Goal: Task Accomplishment & Management: Manage account settings

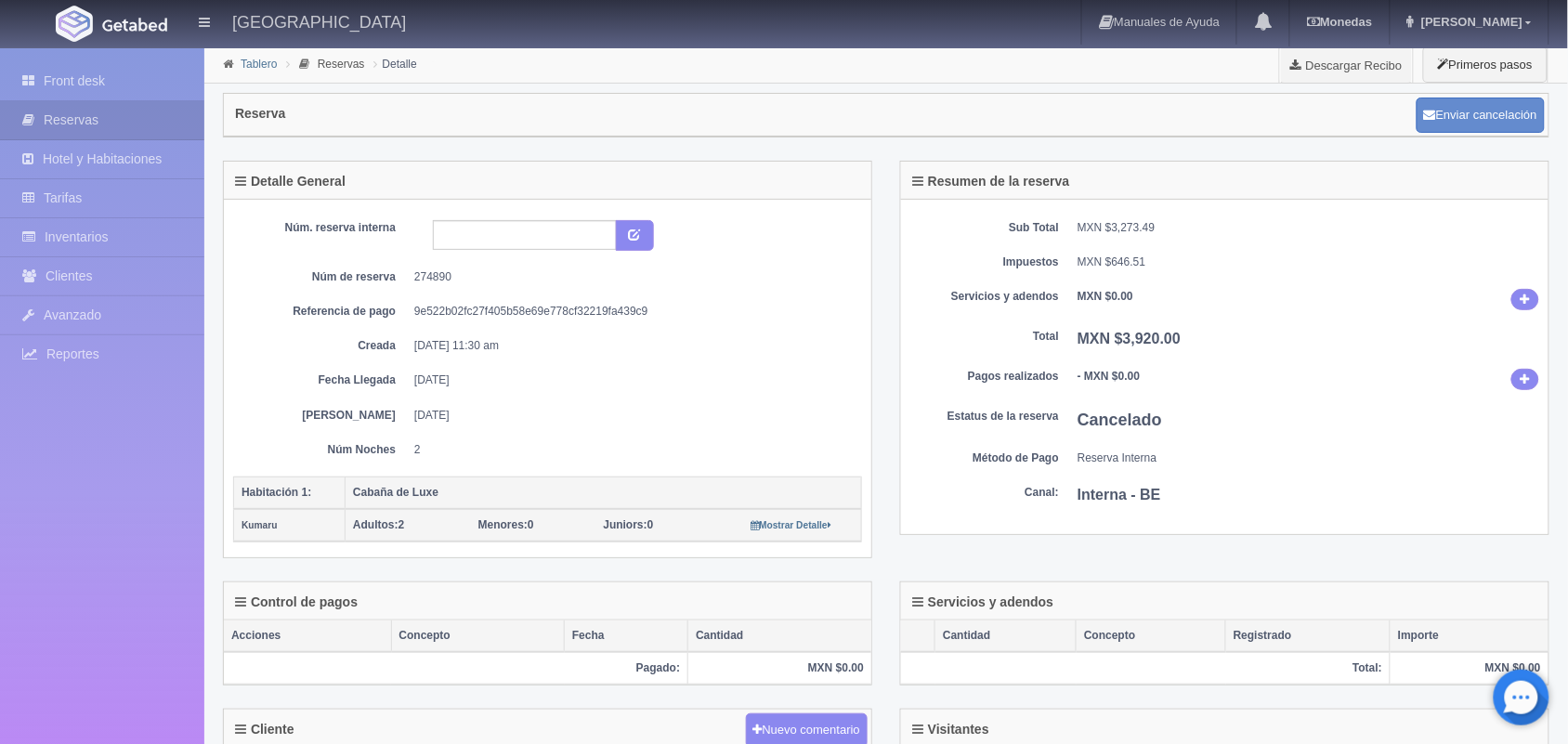
click at [254, 70] on link "Tablero" at bounding box center [258, 64] width 36 height 13
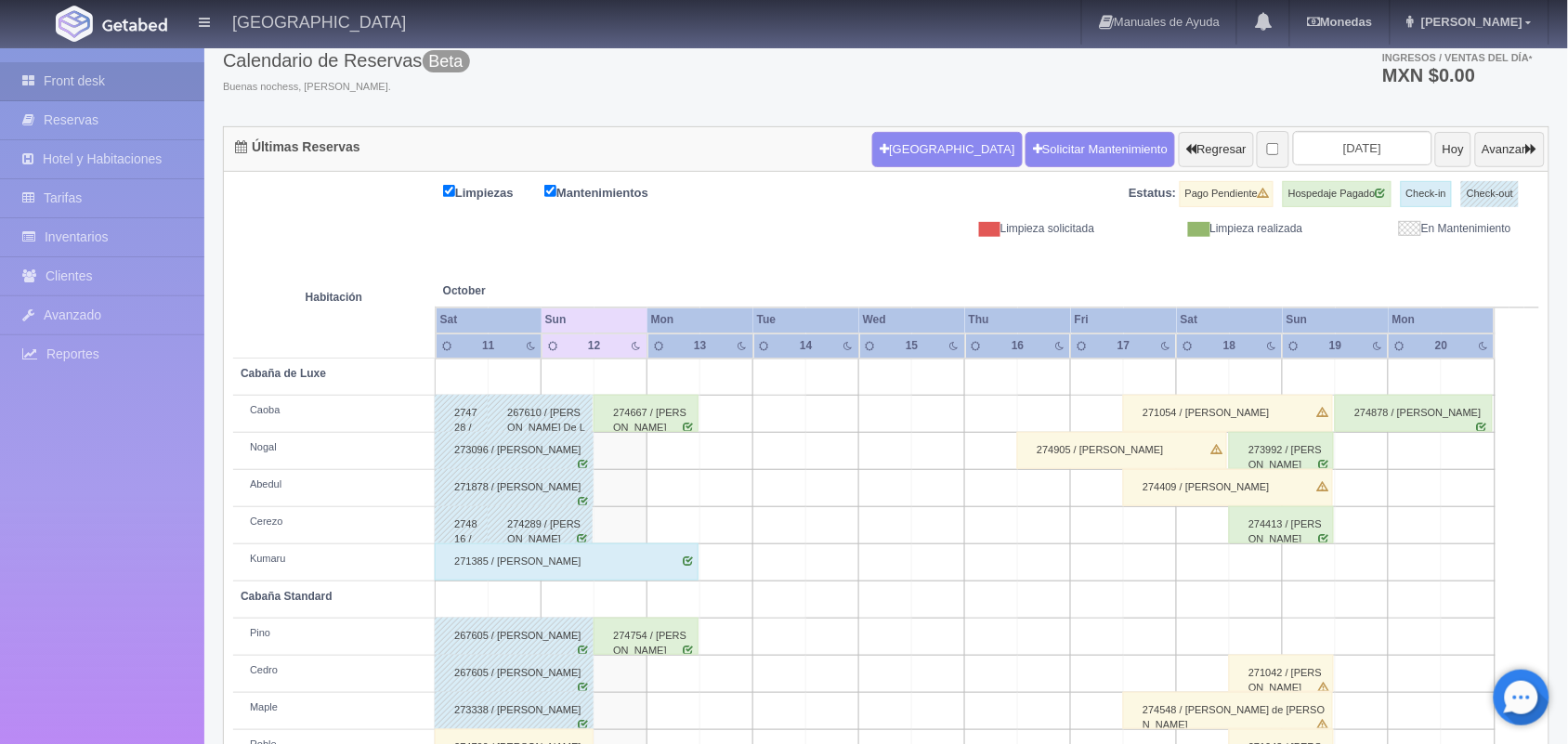
scroll to position [176, 0]
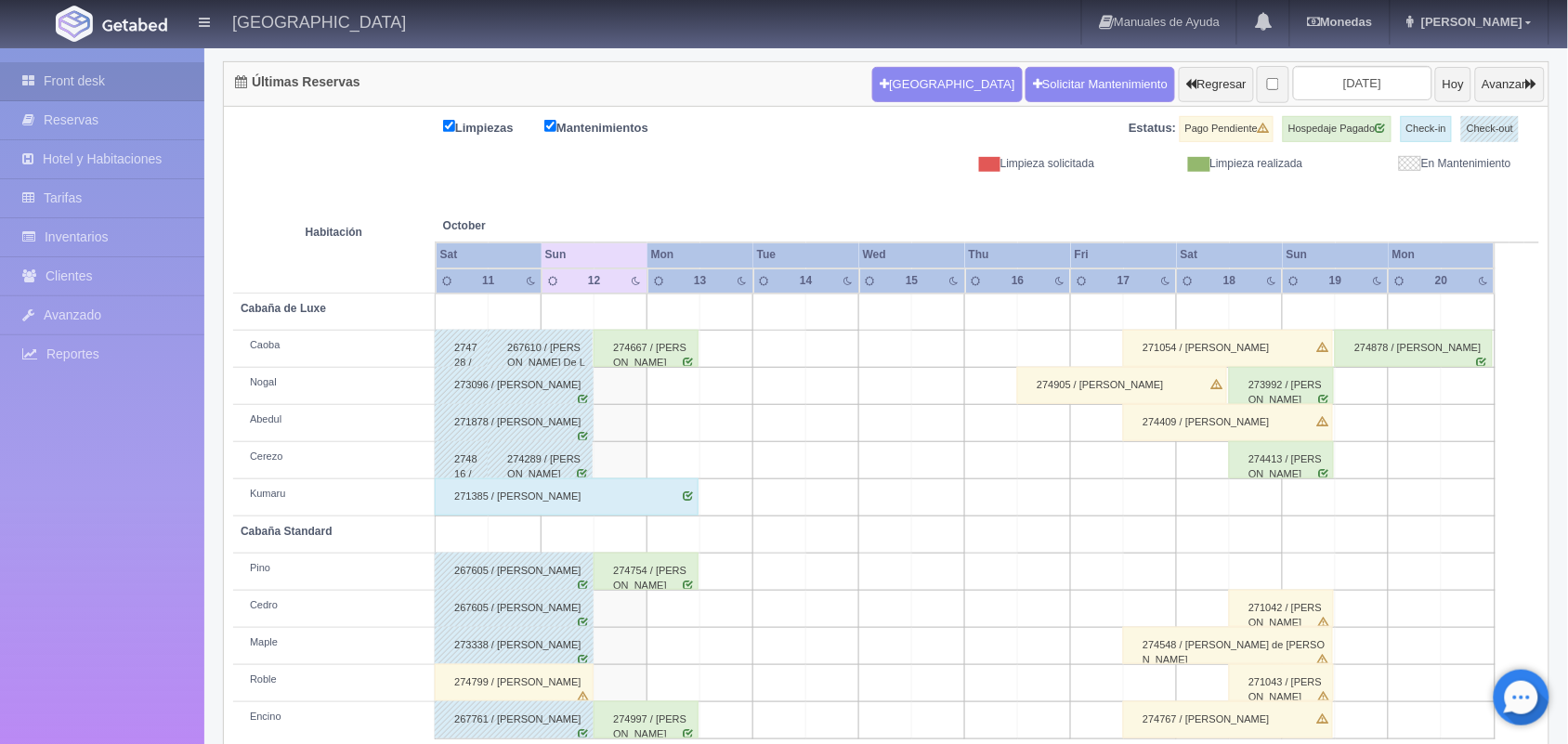
click at [1287, 346] on div "271054 / [PERSON_NAME]" at bounding box center [1229, 348] width 210 height 37
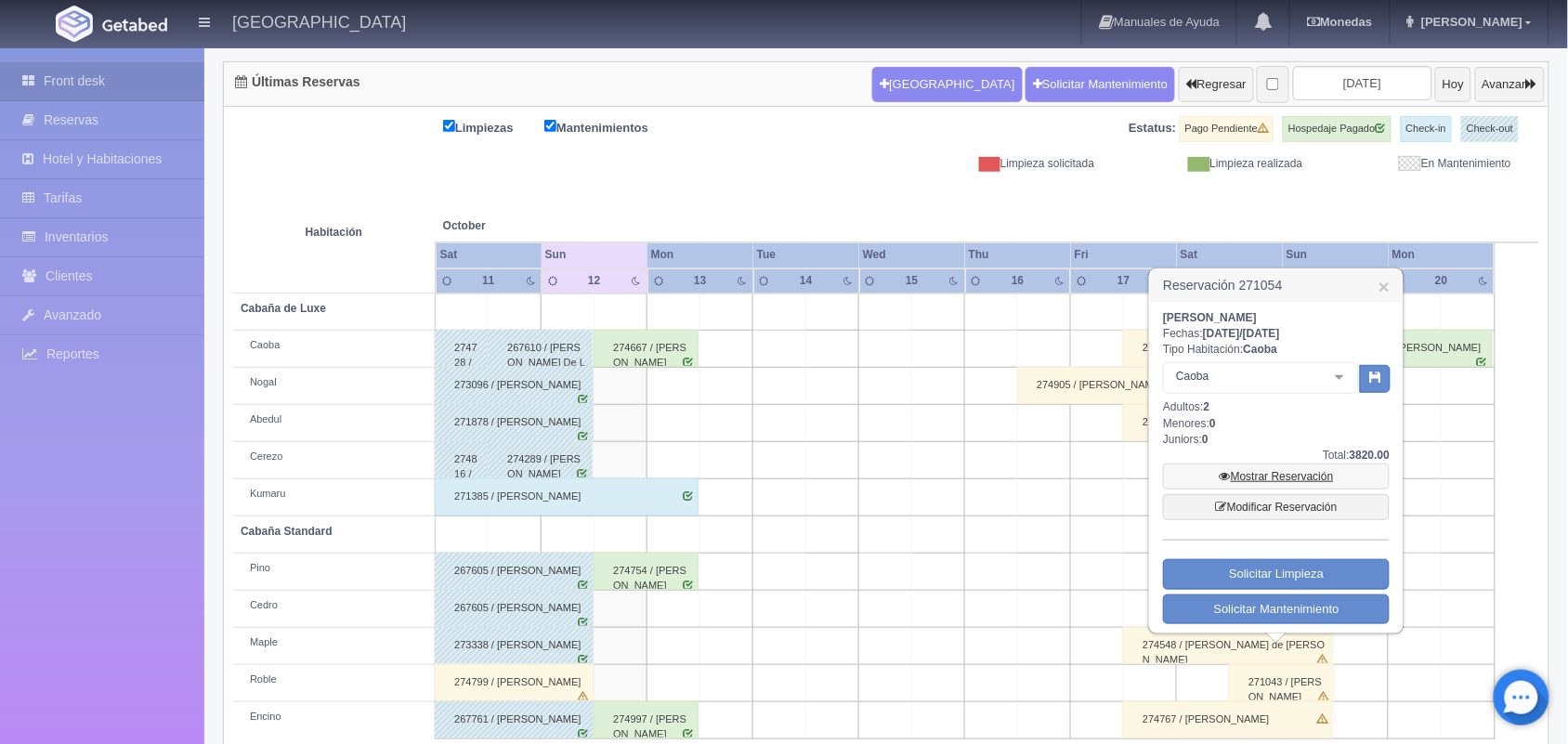
click at [1270, 483] on link "Mostrar Reservación" at bounding box center [1277, 476] width 227 height 26
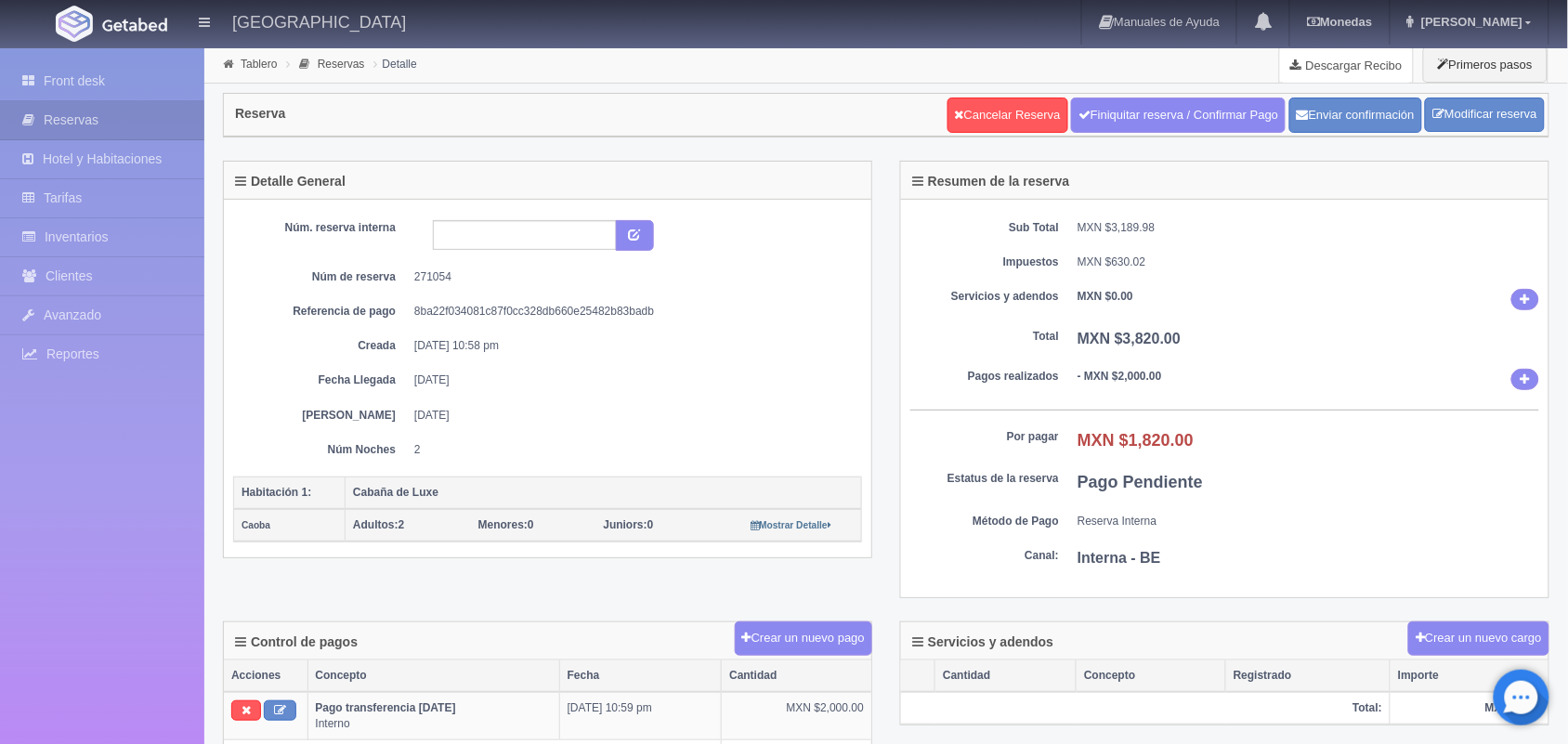
click at [1340, 68] on link "Descargar Recibo" at bounding box center [1347, 65] width 133 height 37
